Goal: Task Accomplishment & Management: Manage account settings

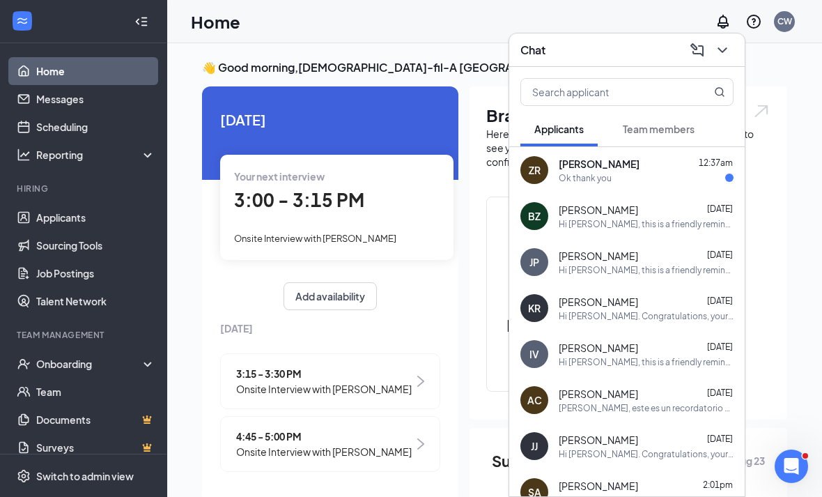
click at [696, 168] on div "[PERSON_NAME] 12:37am" at bounding box center [646, 164] width 175 height 14
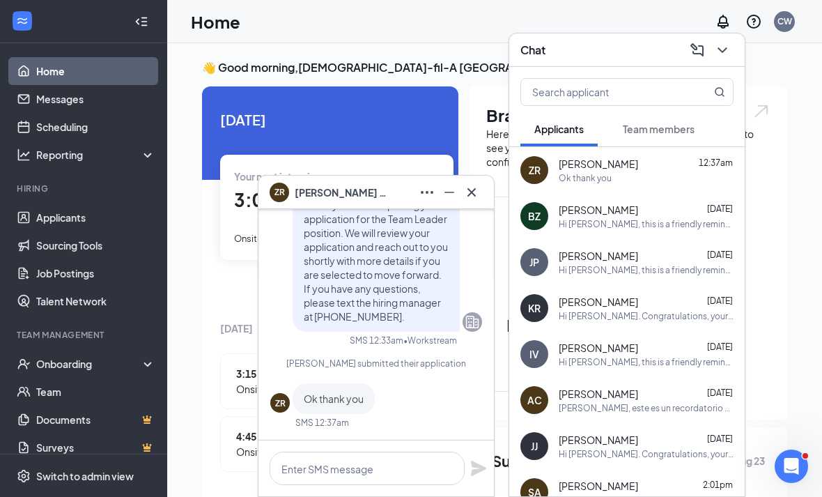
click at [524, 163] on div "ZR" at bounding box center [534, 170] width 28 height 28
click at [482, 190] on button at bounding box center [471, 192] width 22 height 22
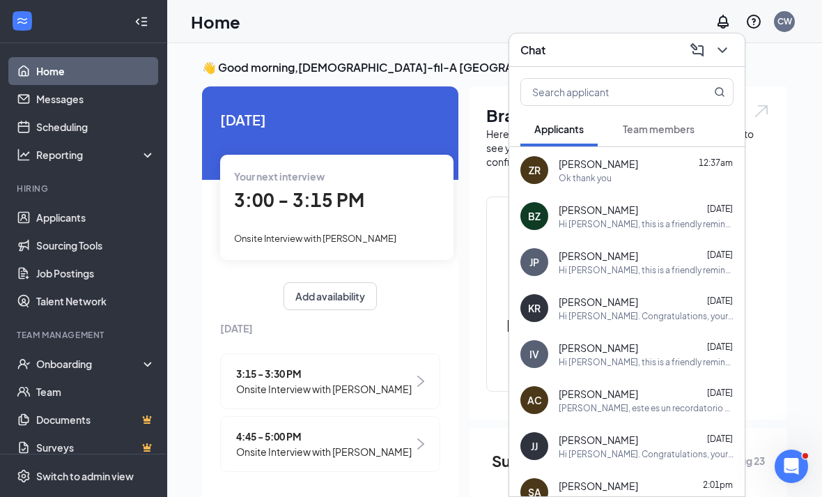
click at [730, 48] on icon "ChevronDown" at bounding box center [722, 50] width 17 height 17
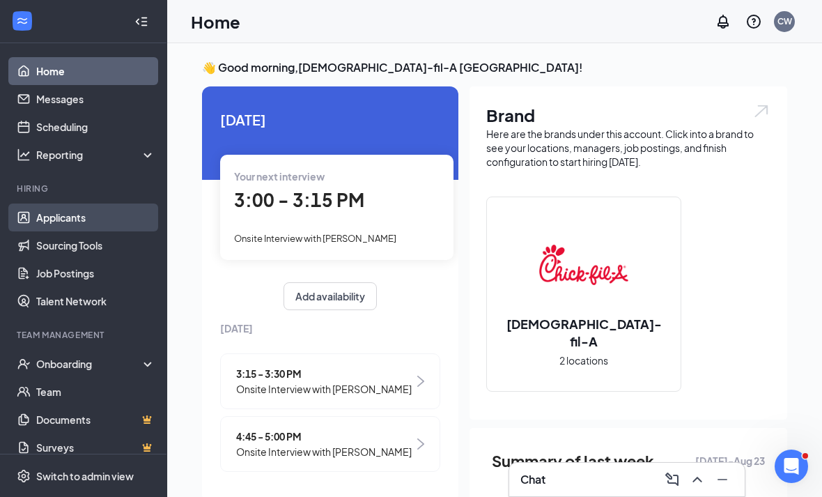
click at [100, 205] on link "Applicants" at bounding box center [95, 217] width 119 height 28
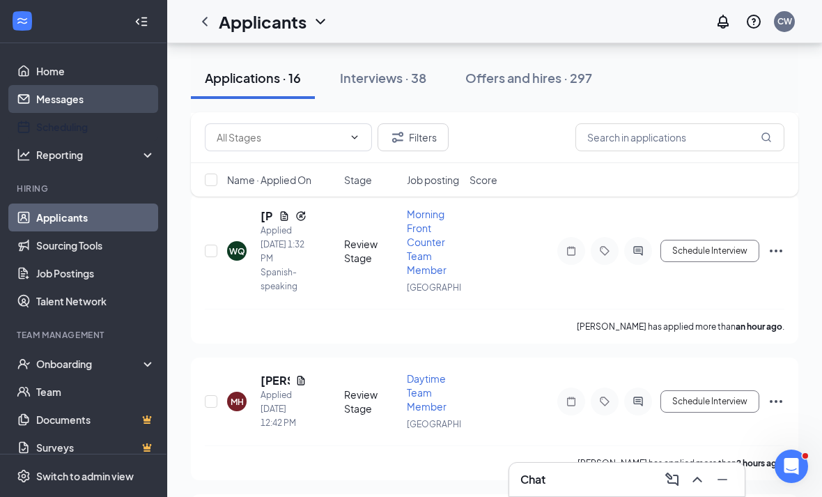
scroll to position [240, 0]
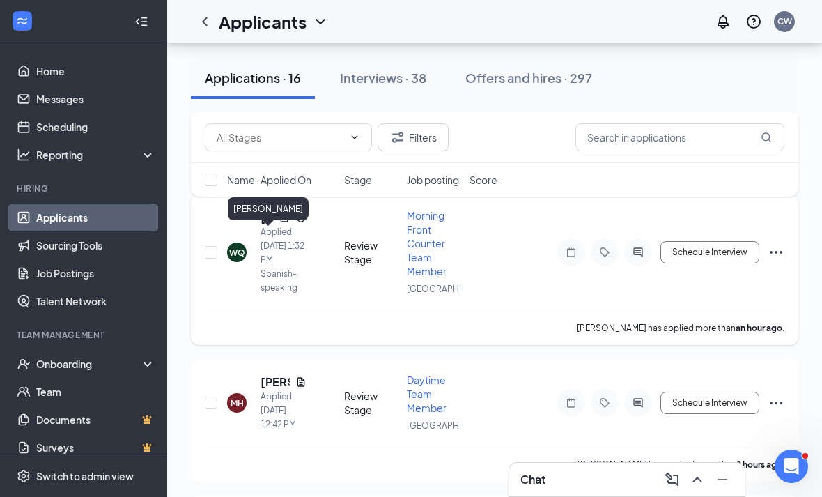
click at [272, 225] on h5 "[PERSON_NAME]" at bounding box center [266, 217] width 13 height 15
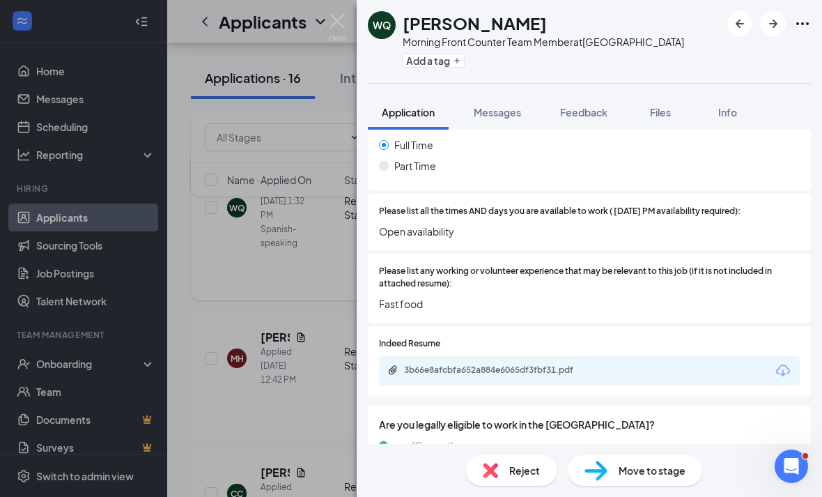
scroll to position [438, 0]
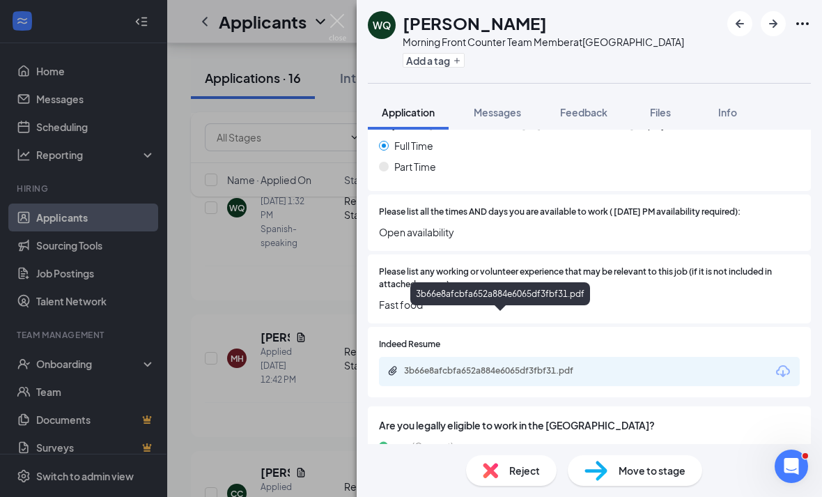
click at [421, 357] on div "3b66e8afcbfa652a884e6065df3fbf31.pdf" at bounding box center [589, 371] width 421 height 29
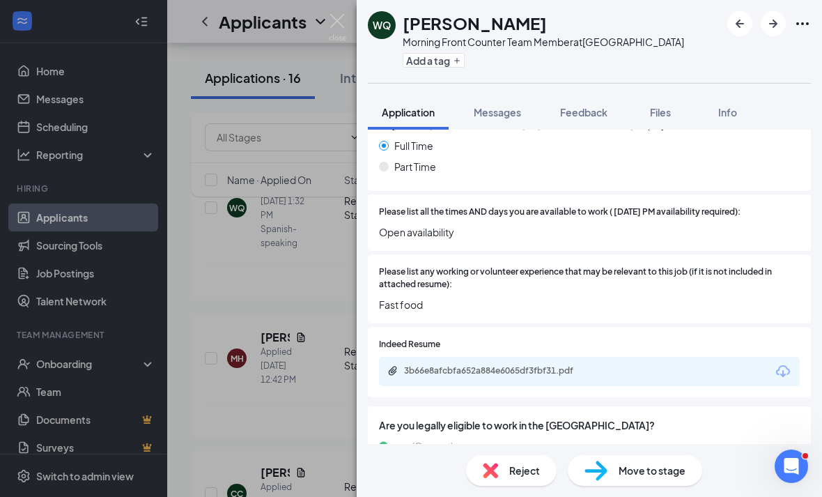
click at [299, 277] on div "WQ [PERSON_NAME] Morning Front Counter Team Member at [GEOGRAPHIC_DATA] Add a t…" at bounding box center [411, 248] width 822 height 497
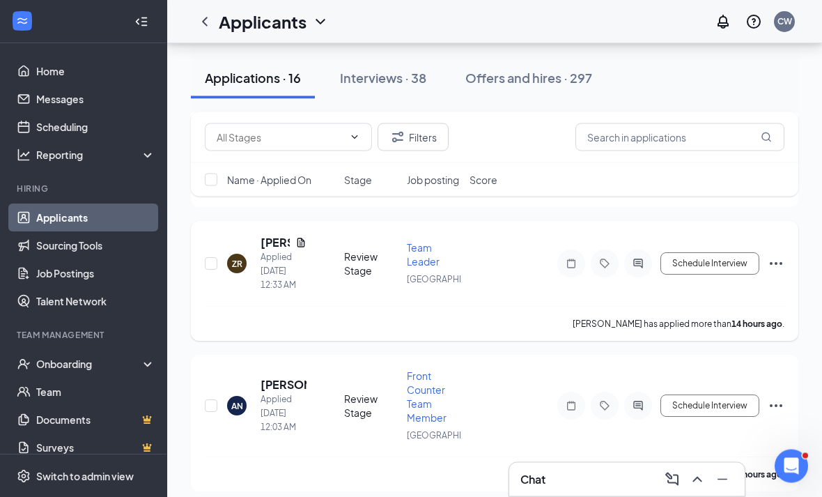
scroll to position [1517, 0]
click at [260, 294] on div "ZR [PERSON_NAME] Applied [DATE] 12:33 AM Review Stage Team Leader Eisenhower Pa…" at bounding box center [494, 281] width 607 height 120
click at [272, 250] on h5 "[PERSON_NAME]" at bounding box center [274, 242] width 29 height 15
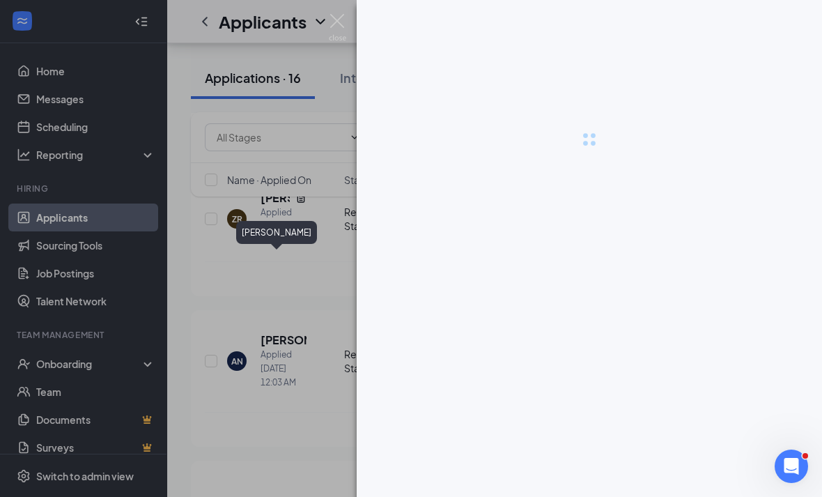
click at [266, 258] on div at bounding box center [411, 248] width 822 height 497
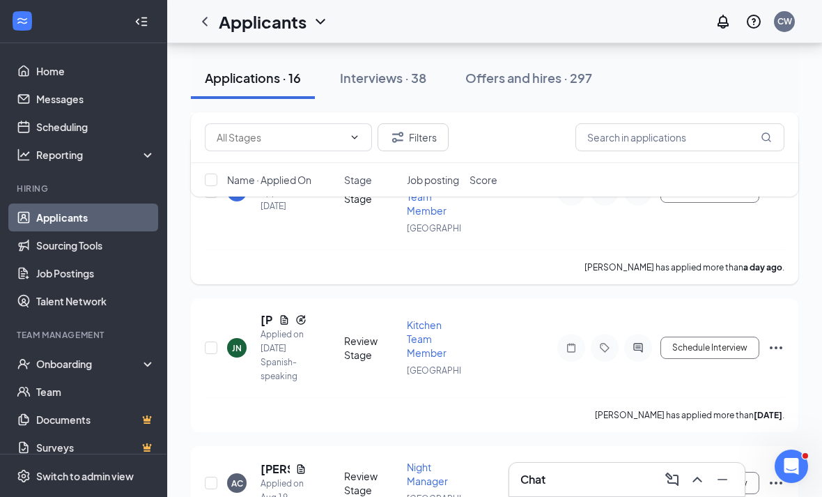
click at [262, 185] on h5 "[PERSON_NAME]" at bounding box center [274, 177] width 29 height 15
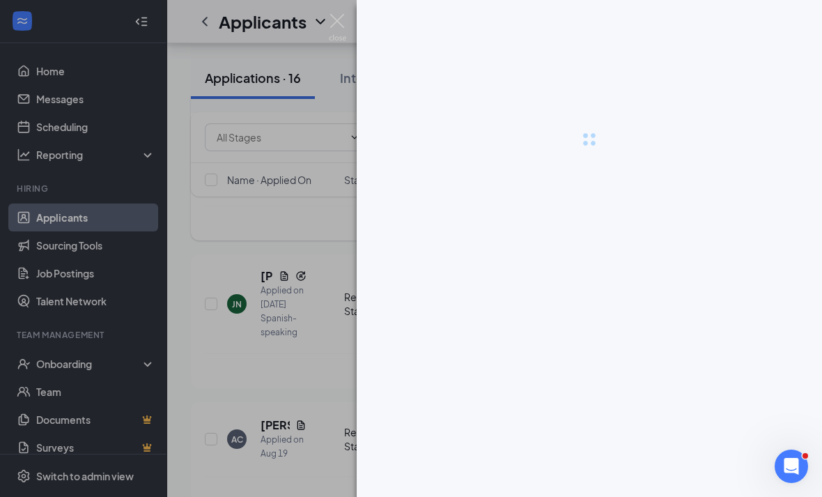
scroll to position [2097, 0]
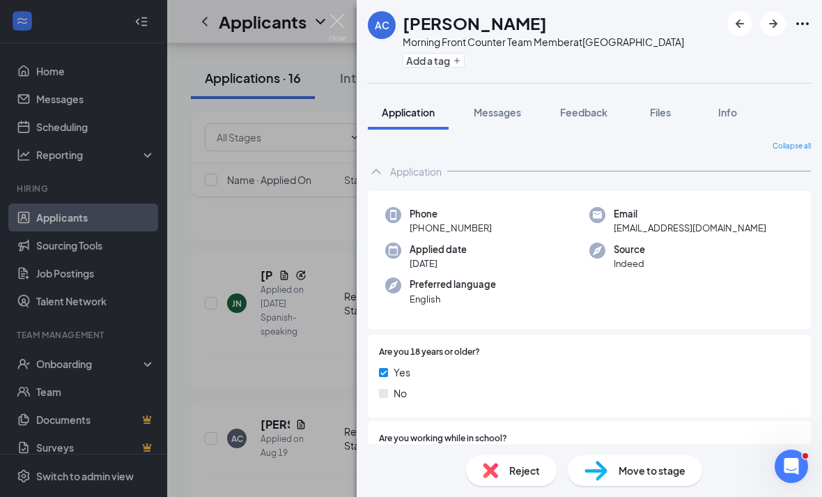
click at [343, 26] on img at bounding box center [337, 27] width 17 height 27
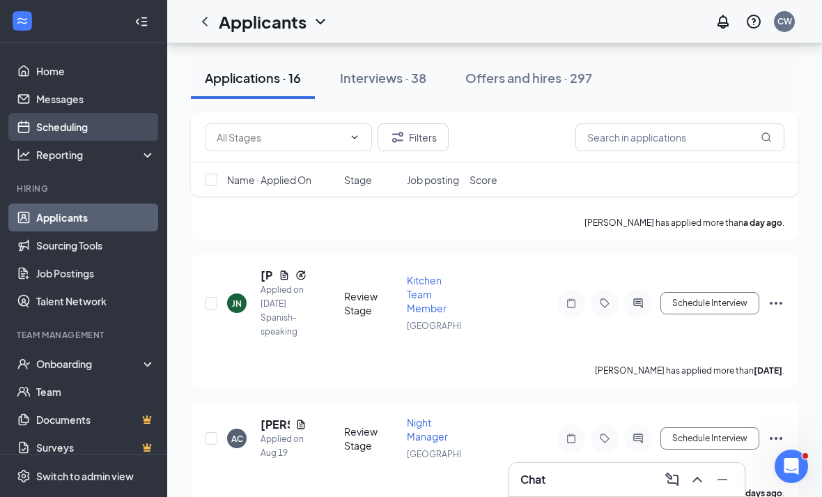
click at [36, 128] on link "Scheduling" at bounding box center [95, 127] width 119 height 28
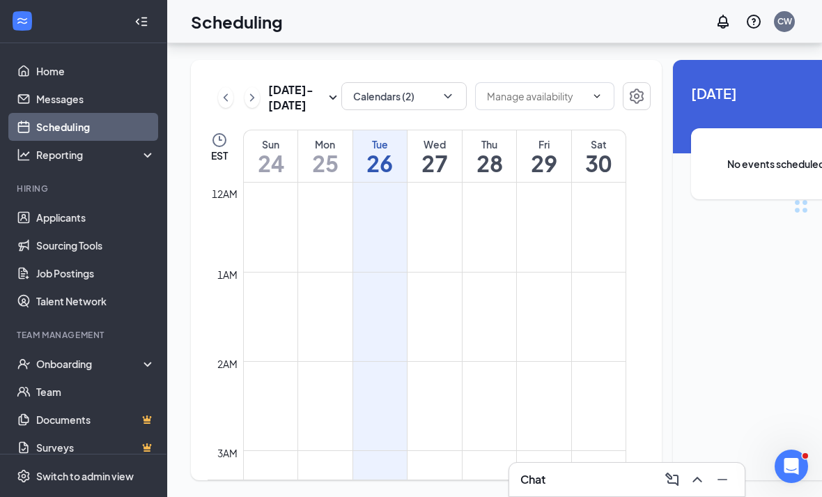
scroll to position [685, 0]
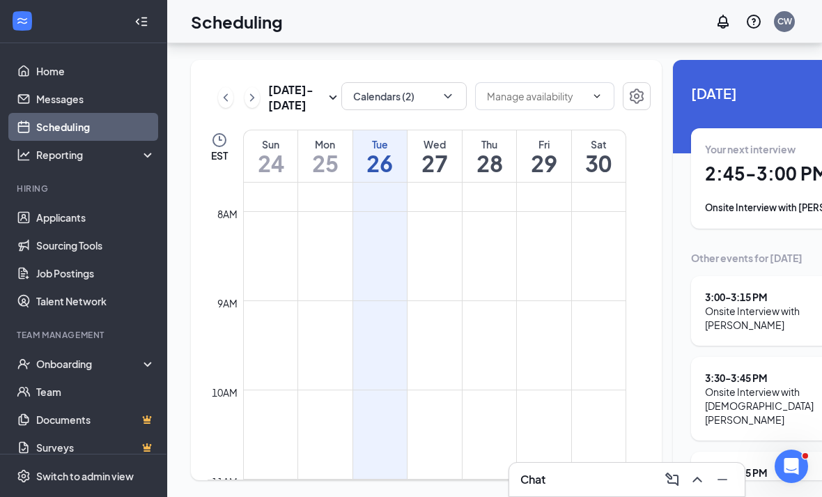
click at [724, 147] on div "Your next interview 2:45 - 3:00 PM Onsite Interview with [PERSON_NAME]" at bounding box center [801, 178] width 192 height 72
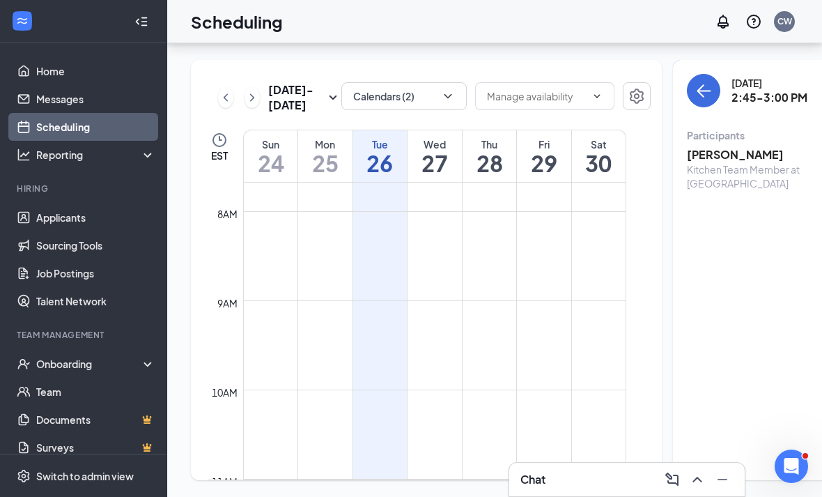
click at [699, 147] on h3 "[PERSON_NAME]" at bounding box center [760, 154] width 146 height 15
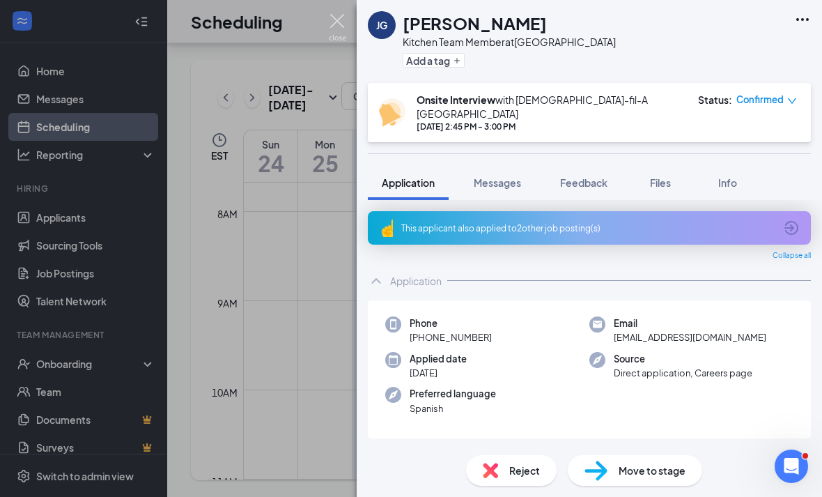
click at [343, 20] on img at bounding box center [337, 27] width 17 height 27
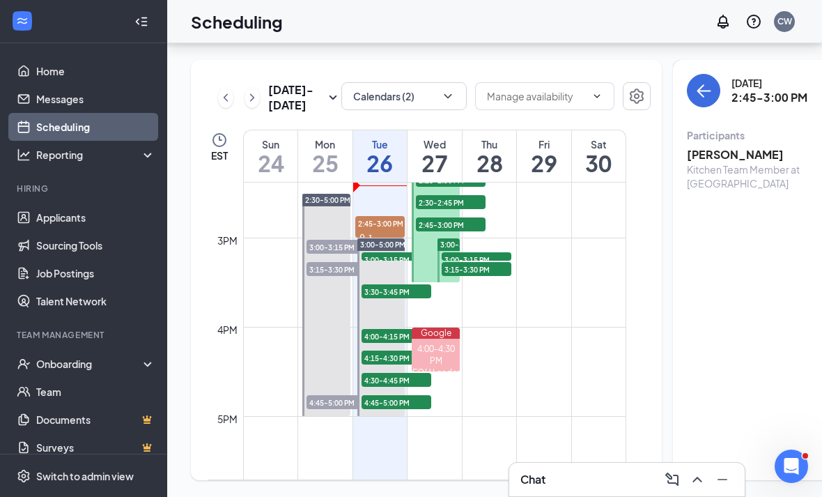
scroll to position [1283, 0]
click at [687, 75] on div "[DATE] 2:45-3:00 PM Participants [PERSON_NAME] Kitchen Team Member at [GEOGRAPH…" at bounding box center [801, 136] width 228 height 125
click at [687, 74] on button "back-button" at bounding box center [703, 90] width 33 height 33
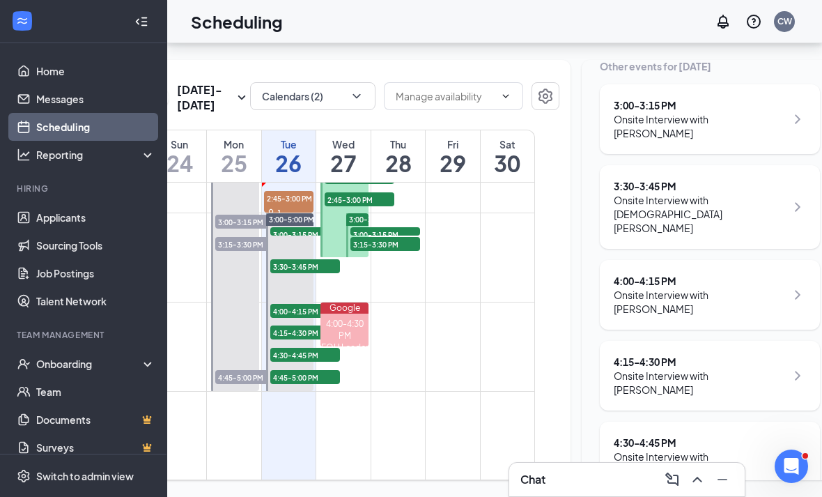
scroll to position [1300, 0]
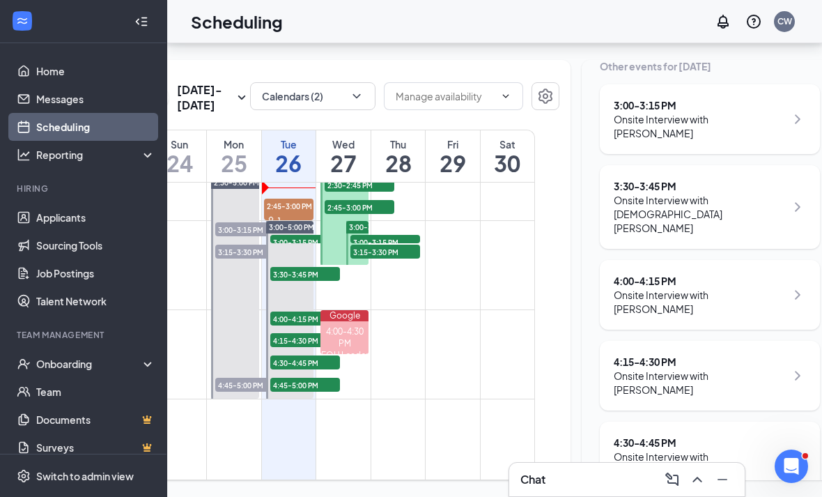
click at [361, 159] on h1 "27" at bounding box center [343, 163] width 54 height 24
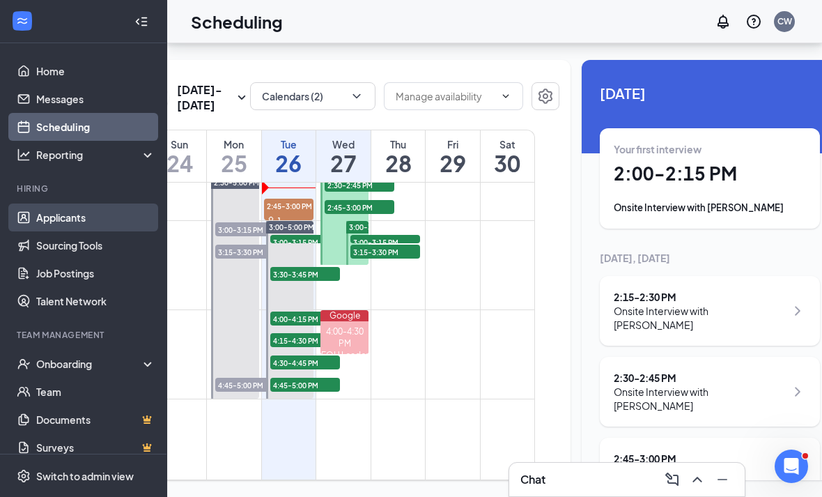
click at [61, 203] on link "Applicants" at bounding box center [95, 217] width 119 height 28
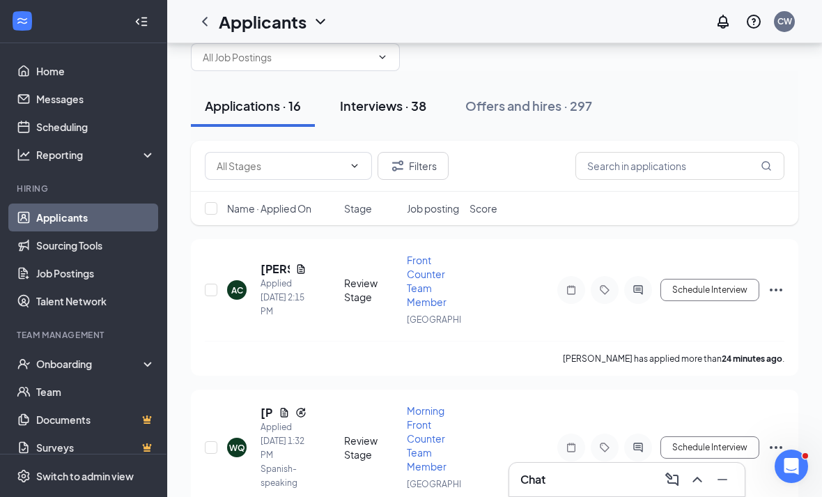
click at [412, 118] on button "Interviews · 38" at bounding box center [383, 106] width 114 height 42
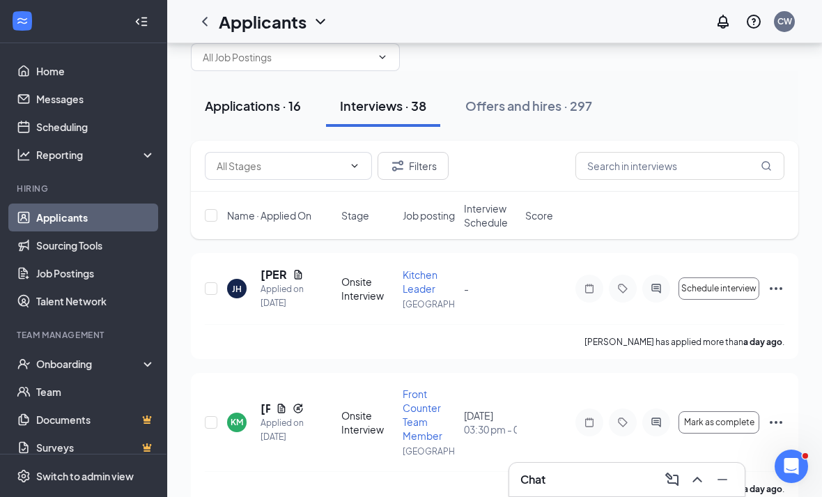
click at [221, 123] on button "Applications · 16" at bounding box center [253, 106] width 124 height 42
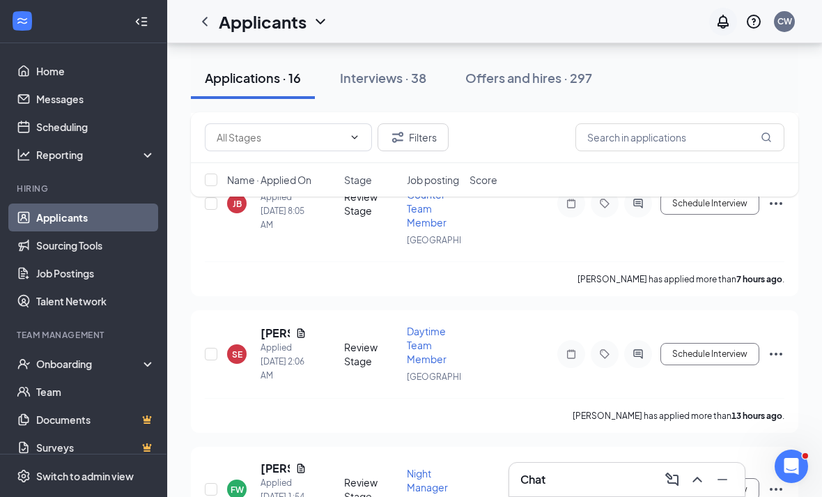
scroll to position [1158, 0]
click at [69, 389] on link "Team" at bounding box center [95, 392] width 119 height 28
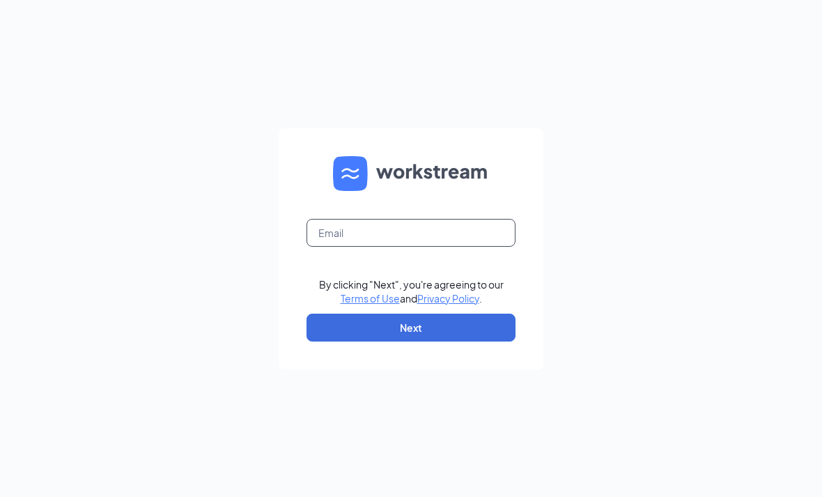
click at [340, 247] on input "text" at bounding box center [410, 233] width 209 height 28
type input "CFAWESTBURY@GMAIL.COM"
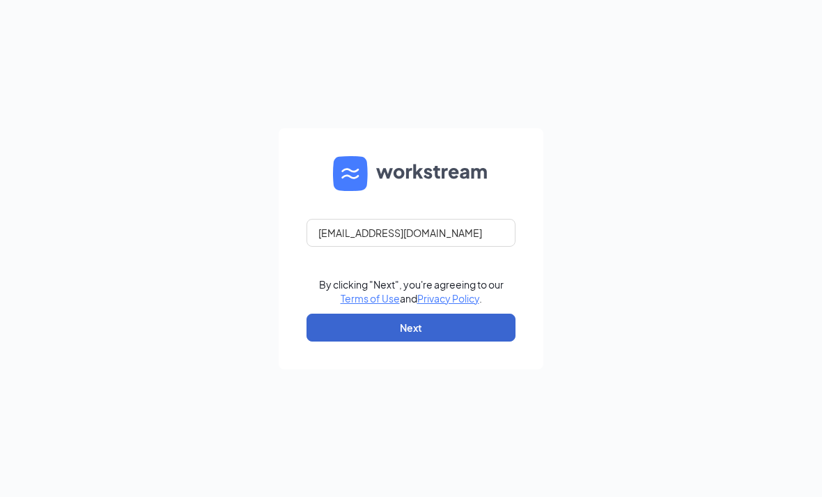
click at [394, 341] on button "Next" at bounding box center [410, 327] width 209 height 28
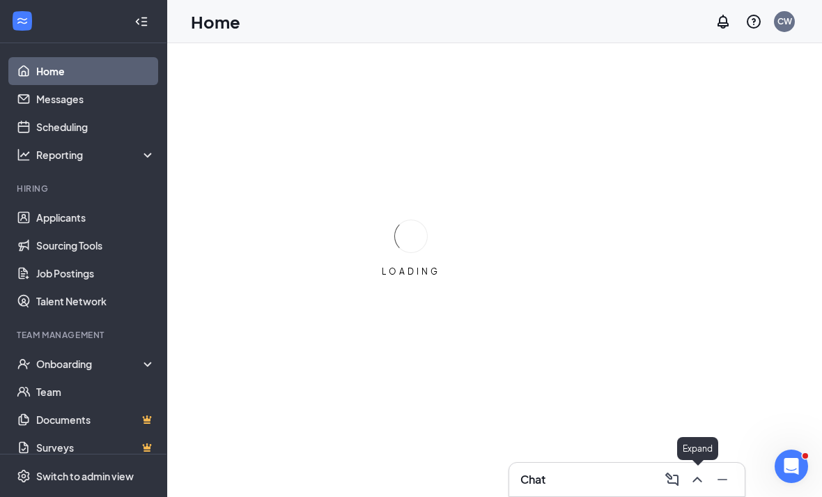
click at [697, 479] on icon "ChevronUp" at bounding box center [697, 479] width 17 height 17
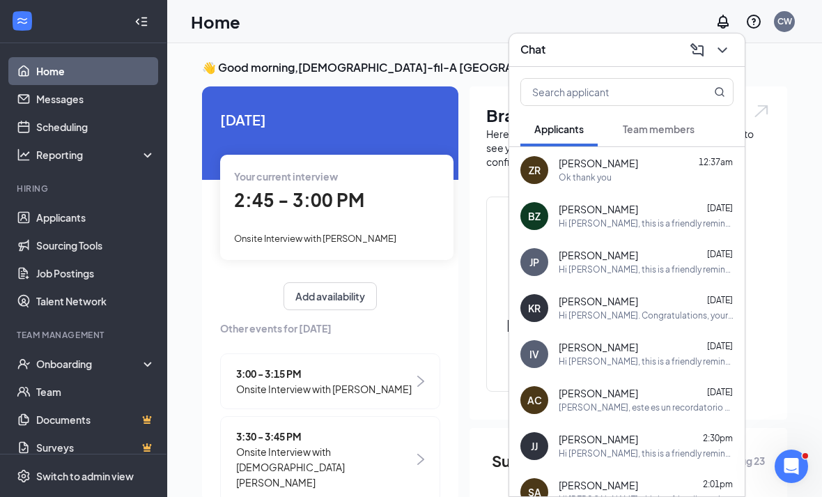
click at [653, 129] on span "Team members" at bounding box center [659, 129] width 72 height 13
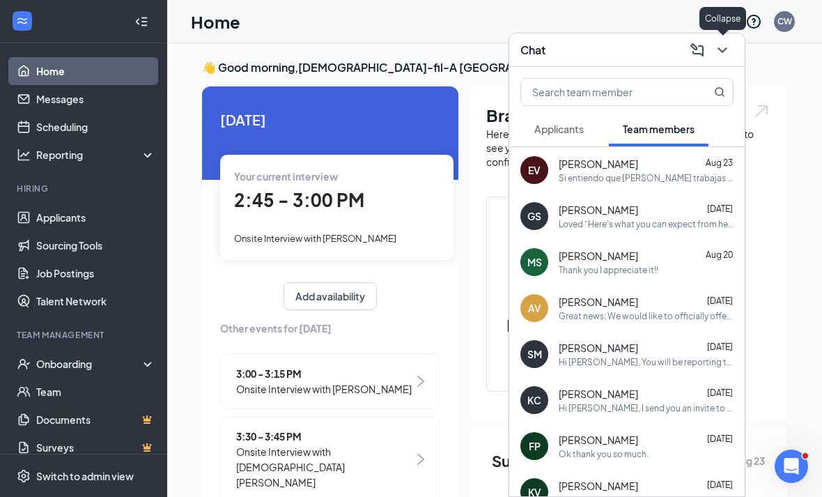
click at [728, 55] on icon "ChevronDown" at bounding box center [722, 50] width 17 height 17
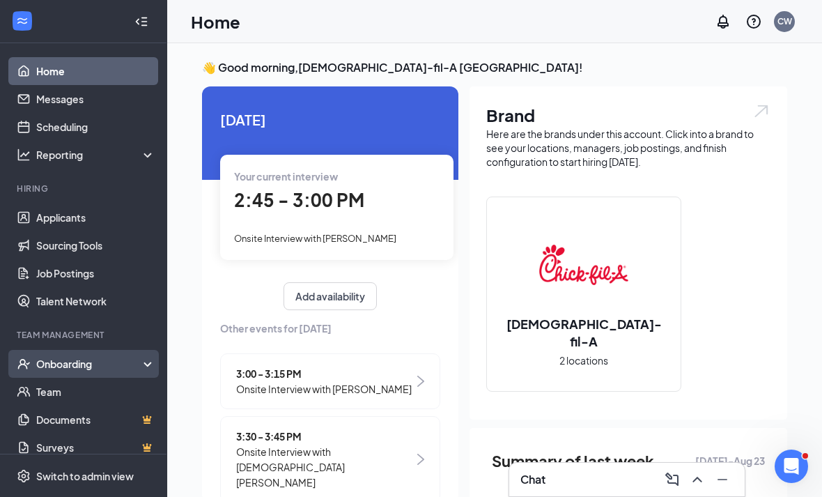
click at [84, 372] on div "Onboarding" at bounding box center [83, 364] width 167 height 28
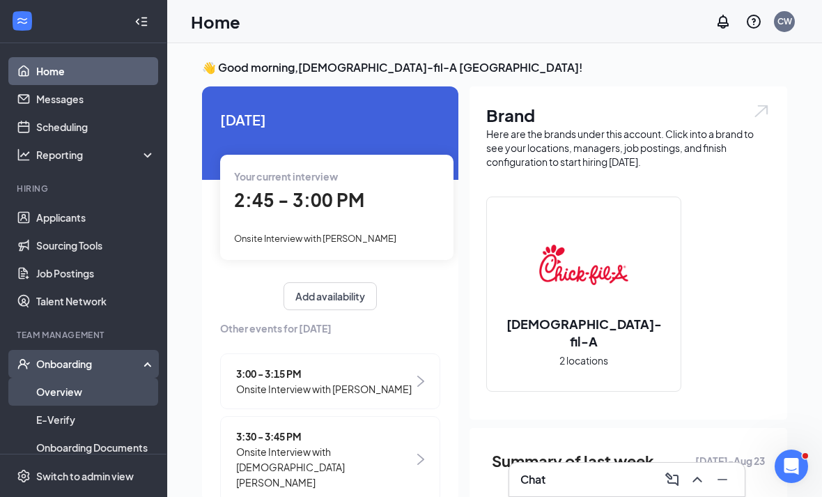
click at [77, 393] on link "Overview" at bounding box center [95, 392] width 119 height 28
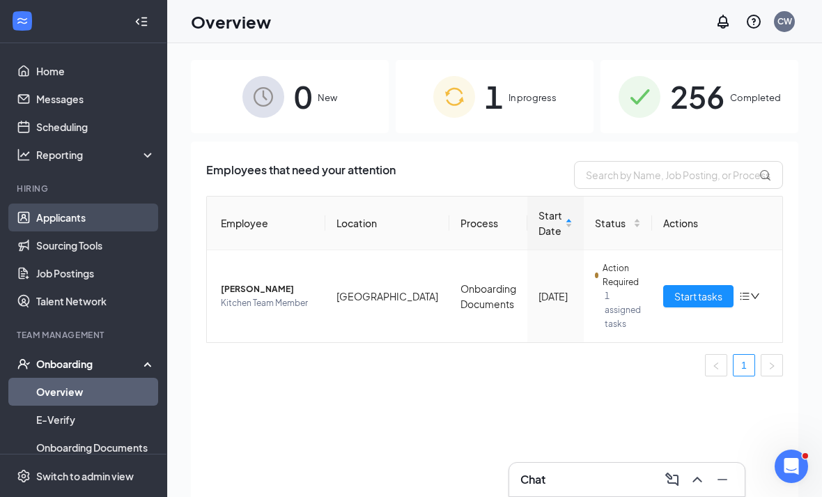
click at [92, 219] on link "Applicants" at bounding box center [95, 217] width 119 height 28
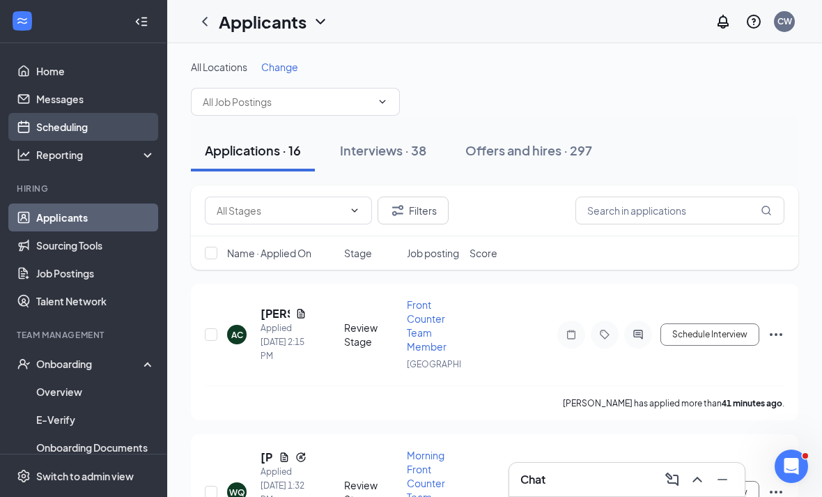
click at [54, 119] on link "Scheduling" at bounding box center [95, 127] width 119 height 28
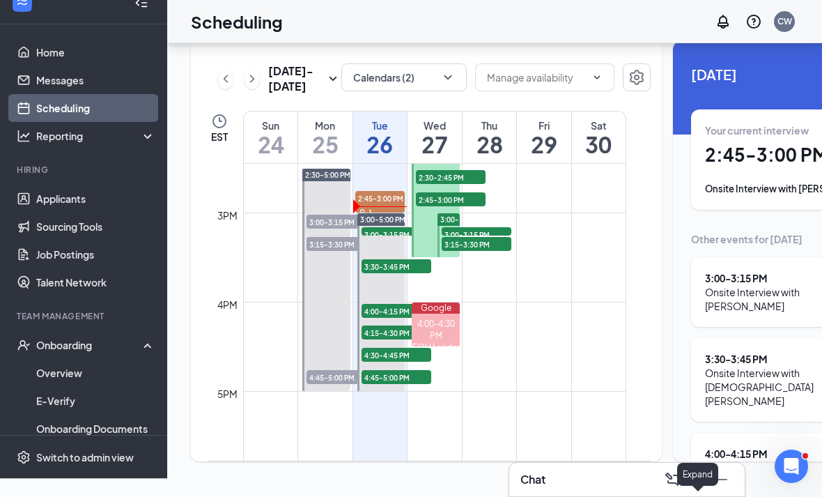
click at [697, 483] on icon "ChevronUp" at bounding box center [697, 479] width 17 height 17
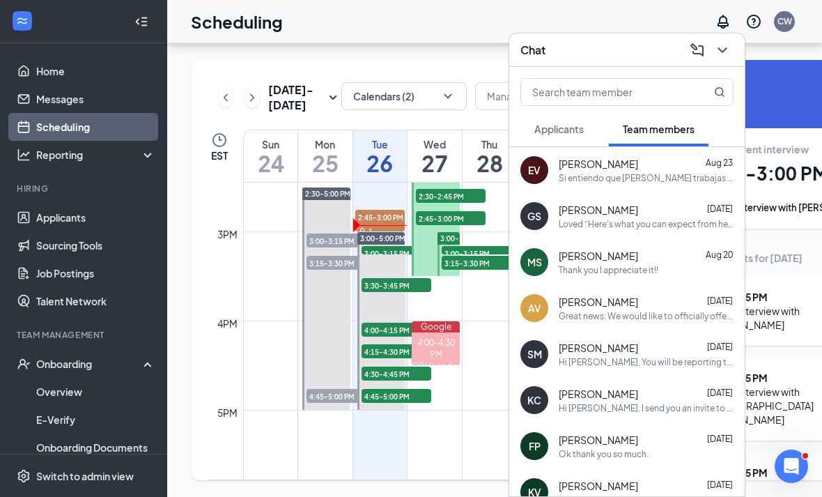
click at [612, 167] on span "Erick Vargas" at bounding box center [598, 164] width 79 height 14
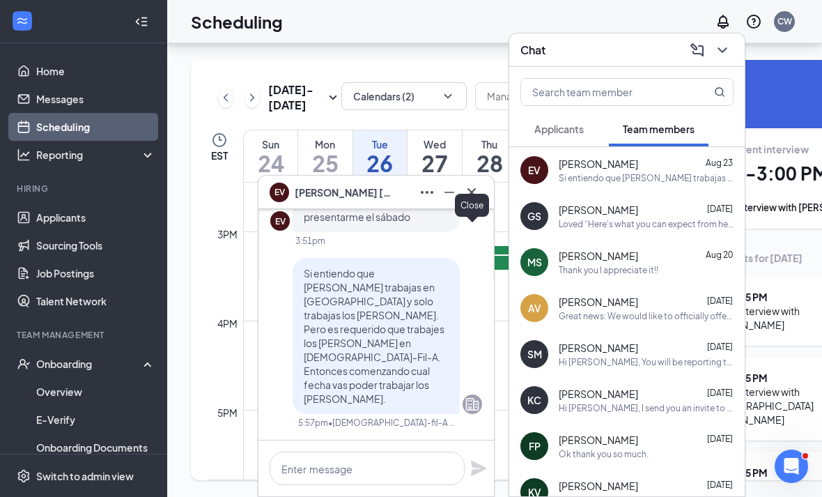
click at [468, 196] on icon "Cross" at bounding box center [471, 192] width 17 height 17
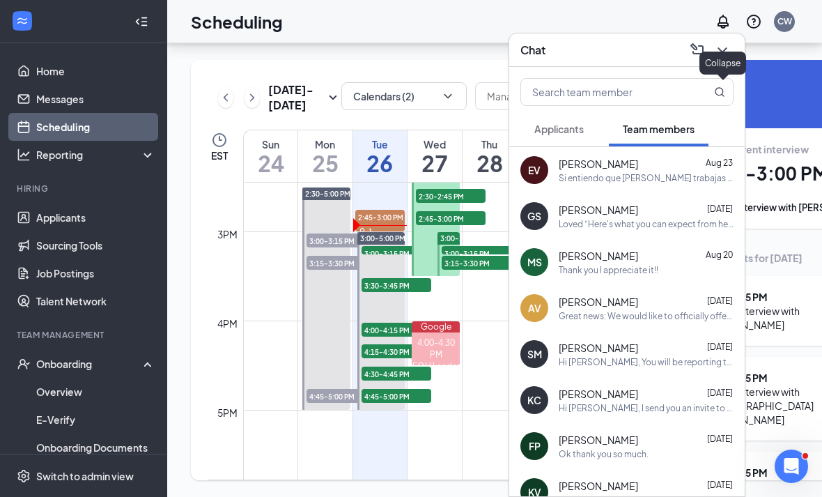
click at [724, 52] on icon "ChevronDown" at bounding box center [722, 50] width 17 height 17
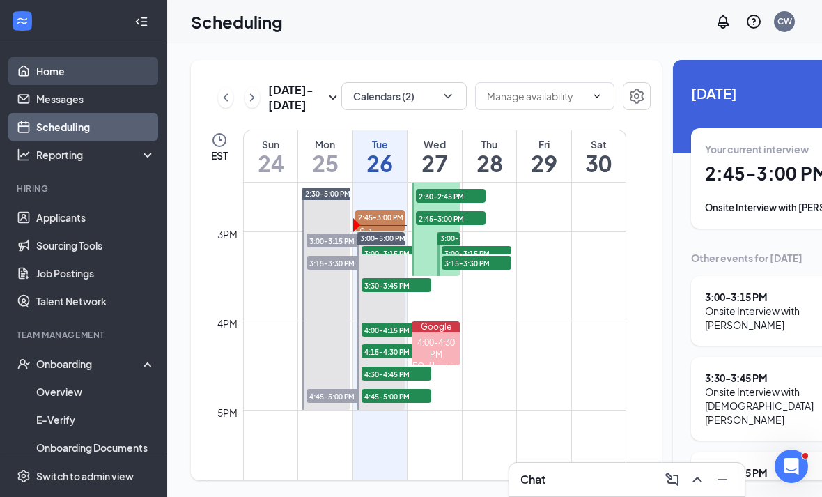
click at [90, 77] on link "Home" at bounding box center [95, 71] width 119 height 28
